Goal: Task Accomplishment & Management: Use online tool/utility

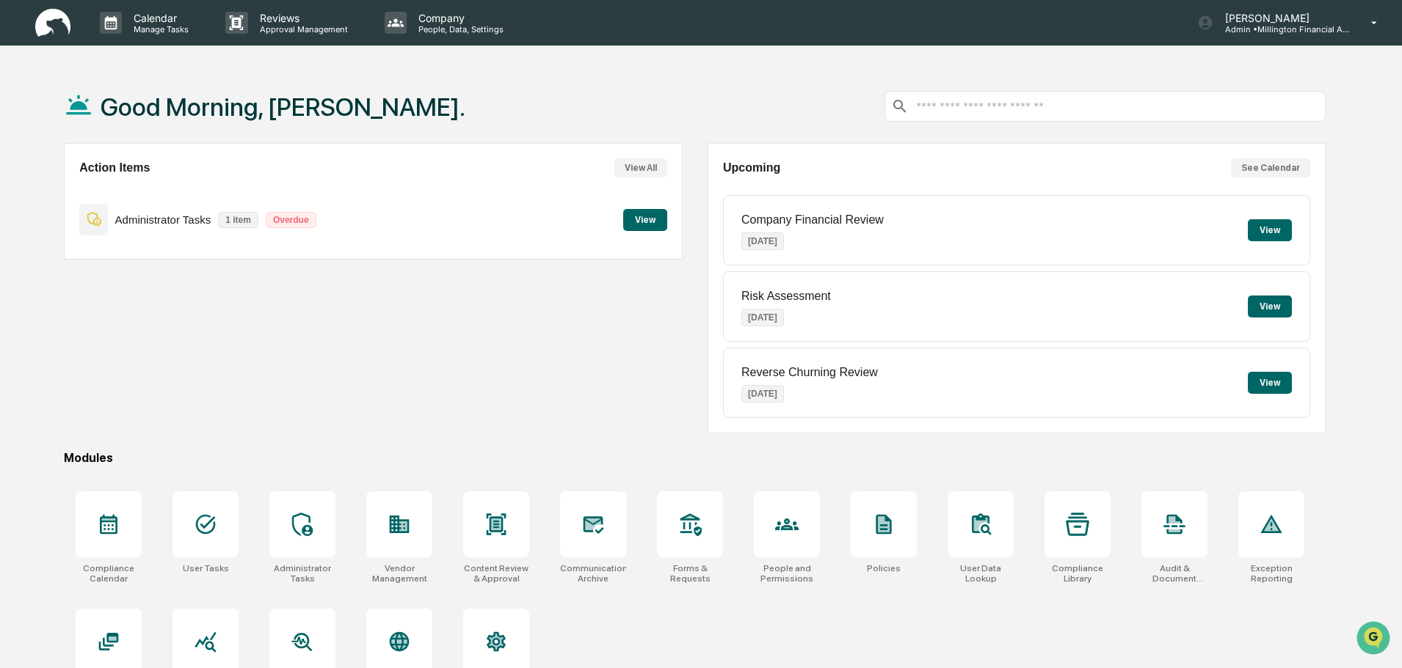
click at [478, 70] on div "Good Morning, [PERSON_NAME]." at bounding box center [694, 106] width 1261 height 73
click at [643, 216] on button "View" at bounding box center [645, 220] width 44 height 22
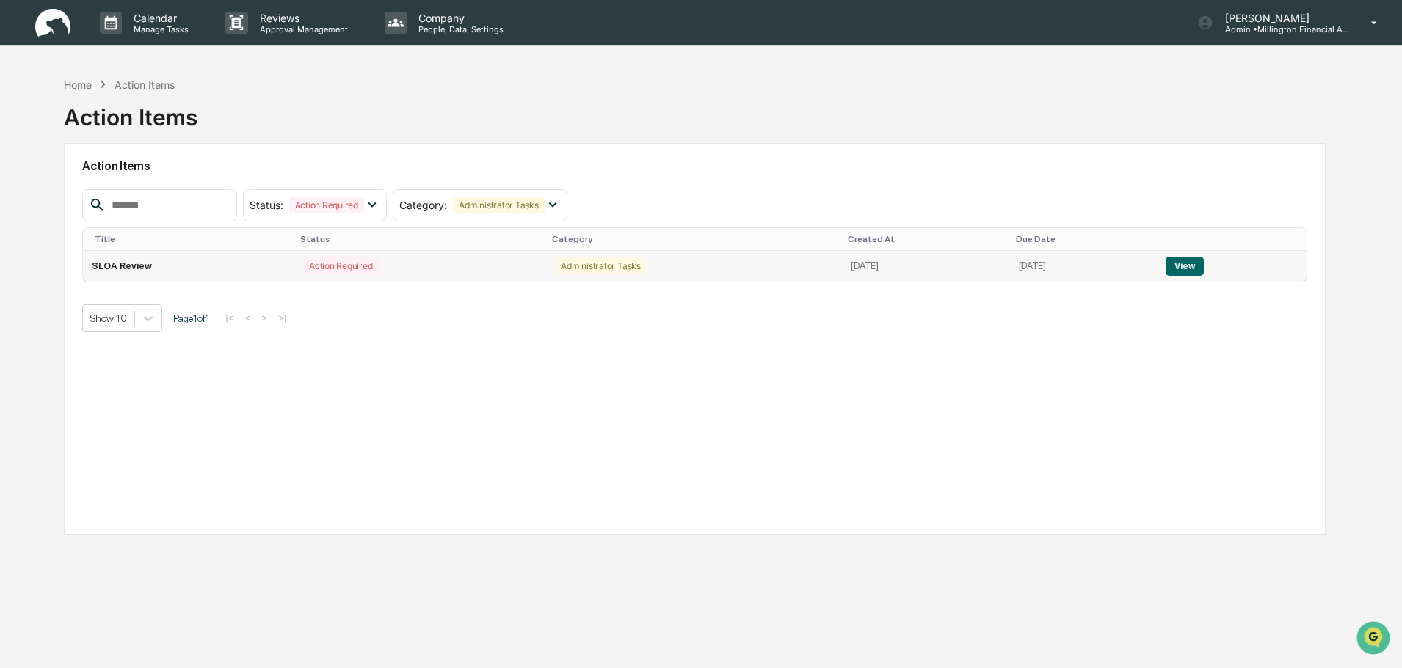
click at [1203, 264] on button "View" at bounding box center [1183, 266] width 37 height 19
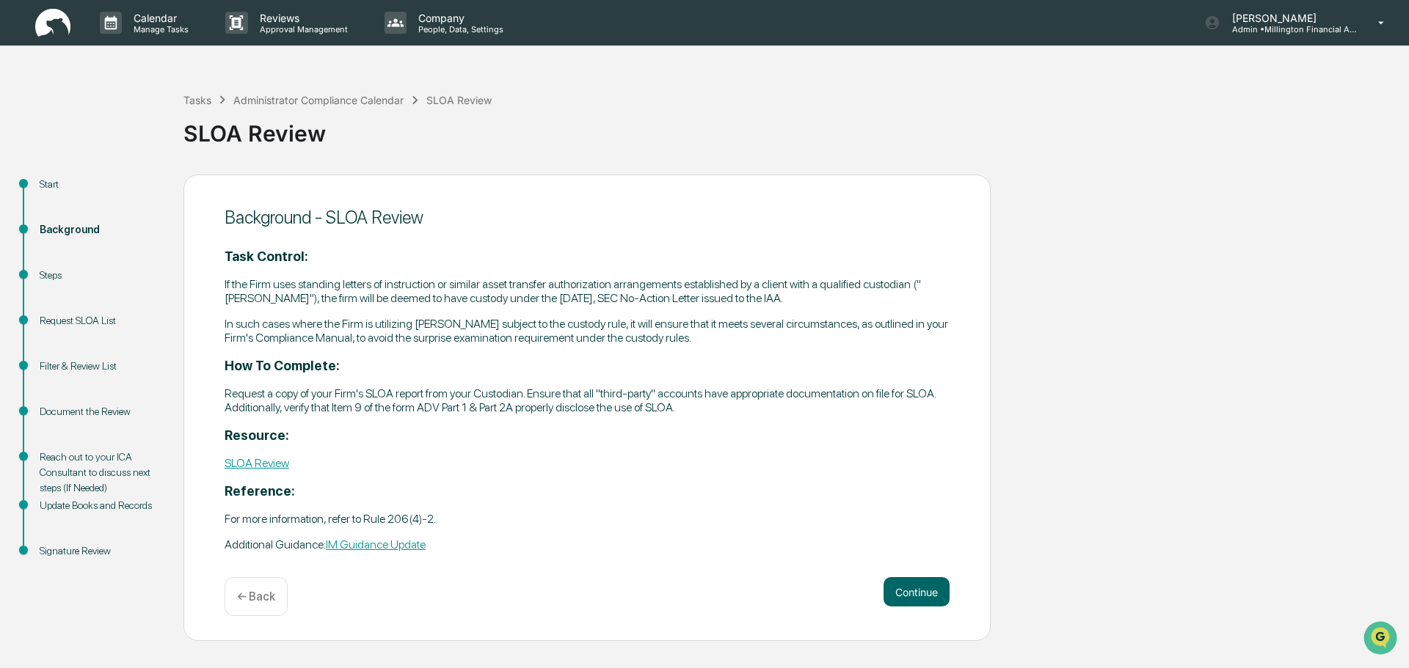
click at [272, 464] on link "SLOA Review" at bounding box center [257, 463] width 65 height 14
click at [387, 545] on link "IM Guidance Update" at bounding box center [376, 545] width 100 height 14
click at [909, 589] on button "Continue" at bounding box center [916, 591] width 66 height 29
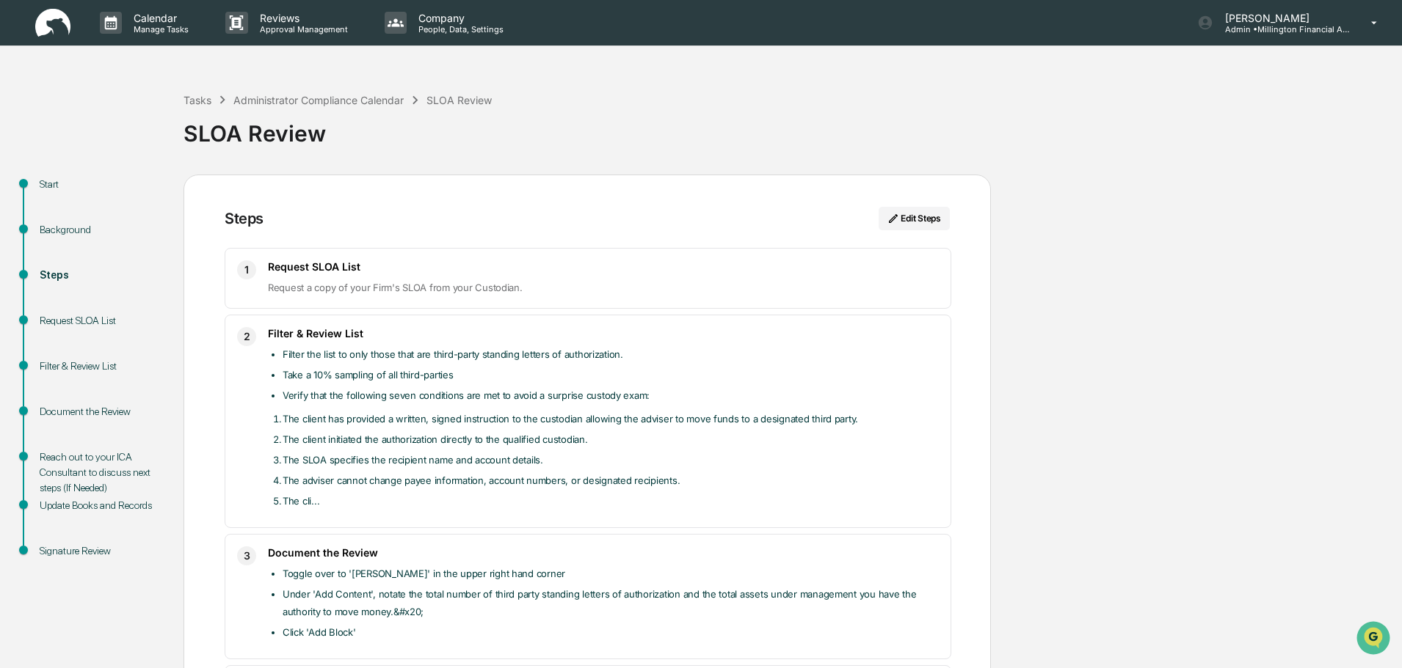
click at [451, 504] on li "The cli..." at bounding box center [611, 501] width 656 height 18
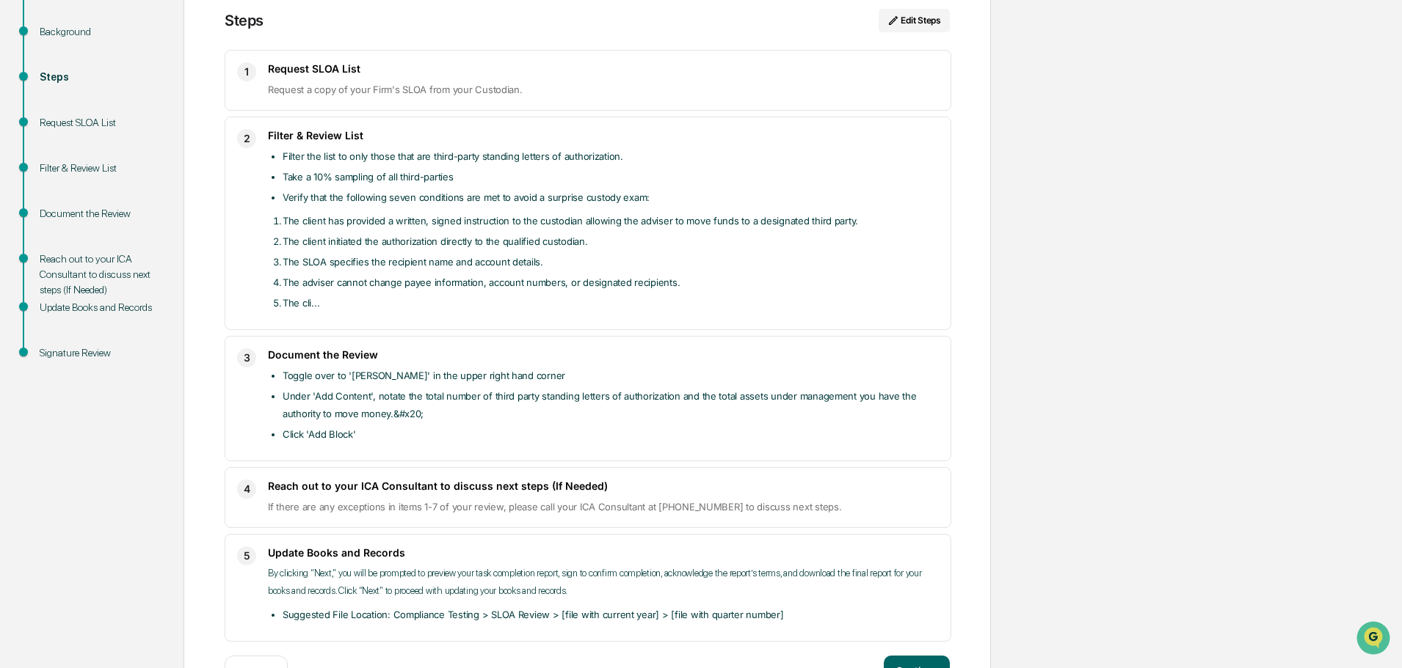
scroll to position [220, 0]
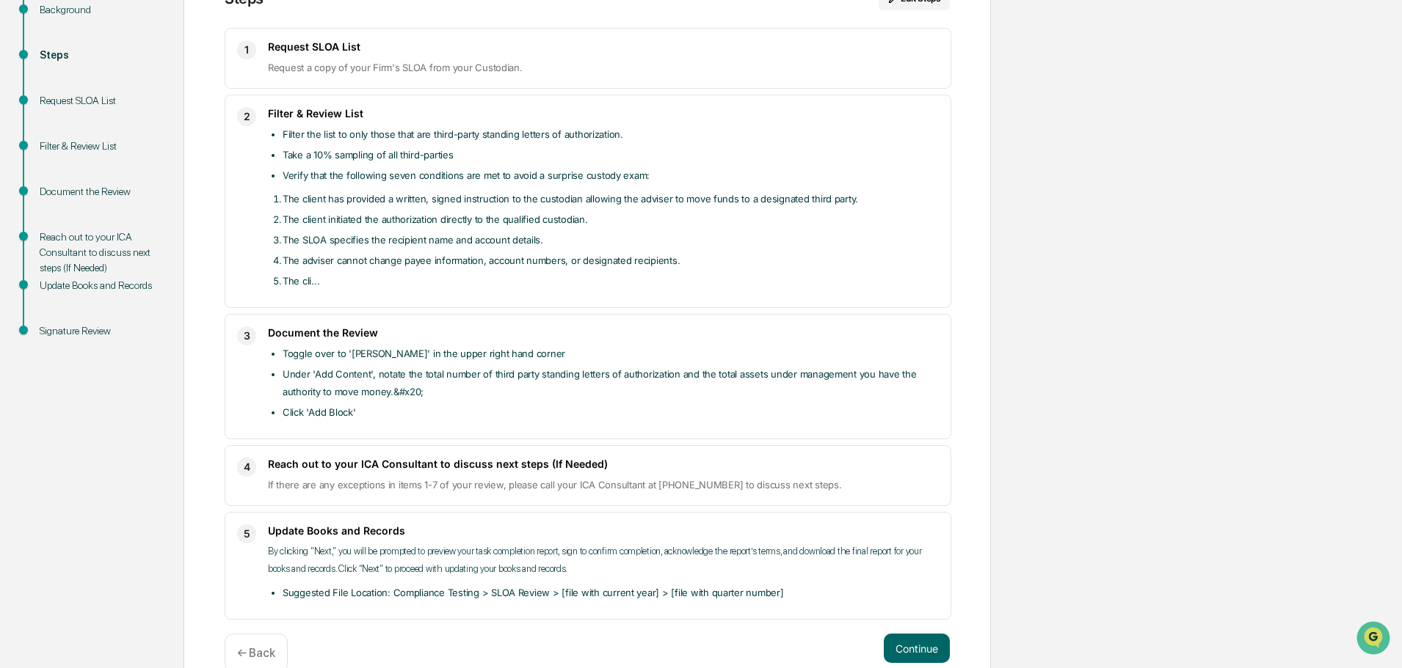
click at [1124, 478] on div "Start Background Steps Request SLOA List Filter & Review List Document the Revi…" at bounding box center [700, 327] width 1387 height 744
click at [1153, 157] on div "Start Background Steps Request SLOA List Filter & Review List Document the Revi…" at bounding box center [700, 327] width 1387 height 744
click at [1225, 90] on div "Start Background Steps Request SLOA List Filter & Review List Document the Revi…" at bounding box center [700, 327] width 1387 height 744
click at [1174, 194] on div "Start Background Steps Request SLOA List Filter & Review List Document the Revi…" at bounding box center [700, 327] width 1387 height 744
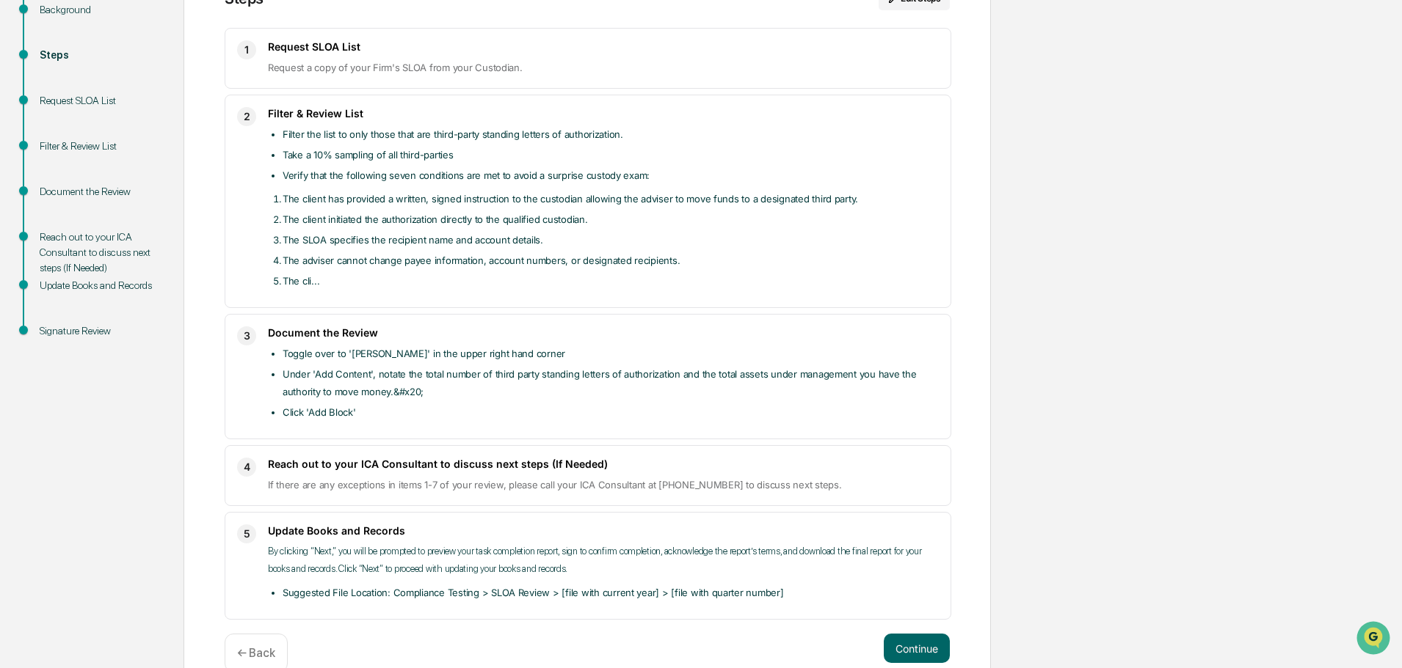
click at [1174, 194] on div "Start Background Steps Request SLOA List Filter & Review List Document the Revi…" at bounding box center [700, 327] width 1387 height 744
click at [1125, 89] on div "Start Background Steps Request SLOA List Filter & Review List Document the Revi…" at bounding box center [700, 327] width 1387 height 744
click at [1211, 158] on div "Start Background Steps Request SLOA List Filter & Review List Document the Revi…" at bounding box center [700, 327] width 1387 height 744
